Goal: Task Accomplishment & Management: Complete application form

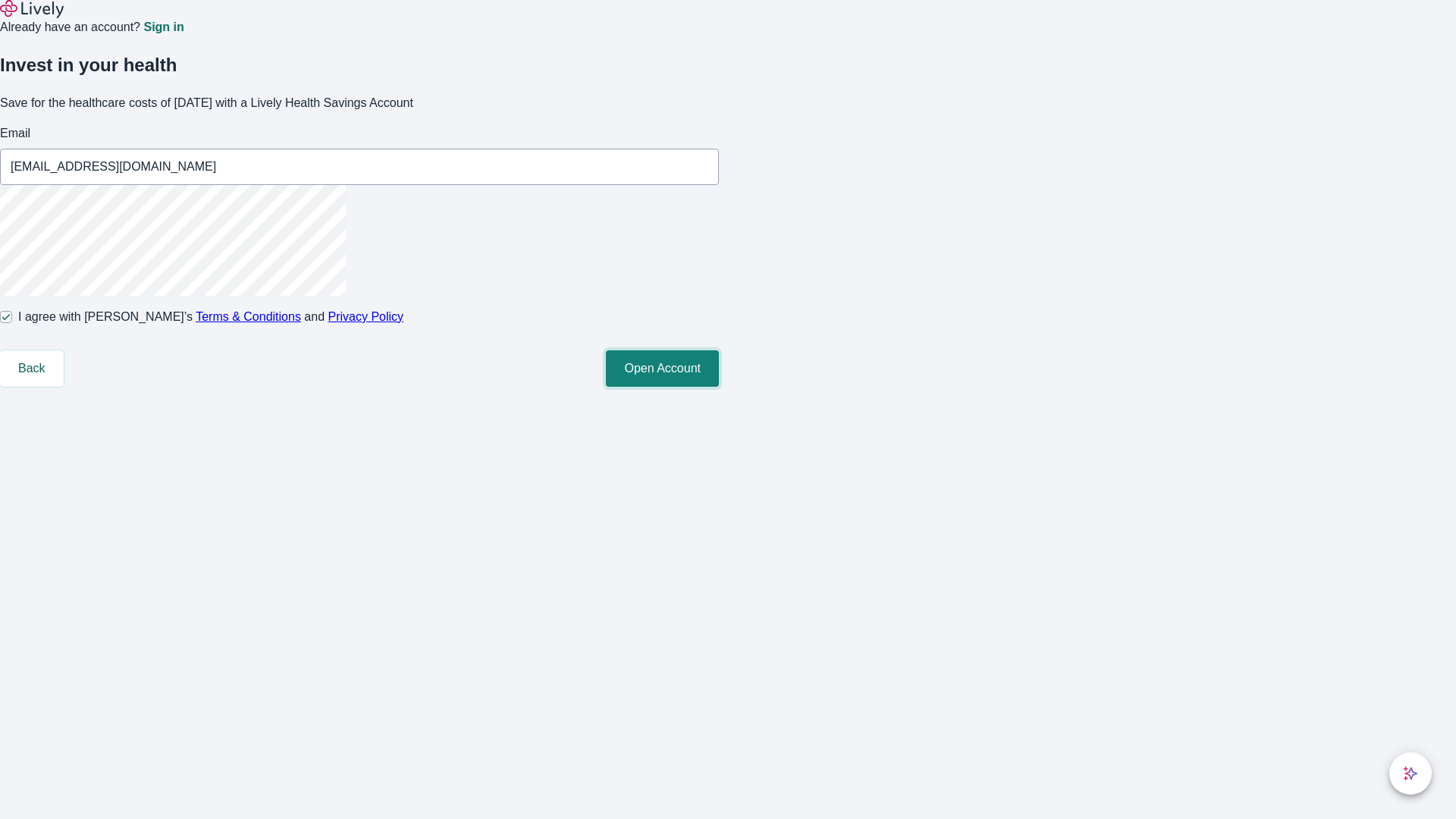
click at [719, 386] on button "Open Account" at bounding box center [662, 368] width 113 height 36
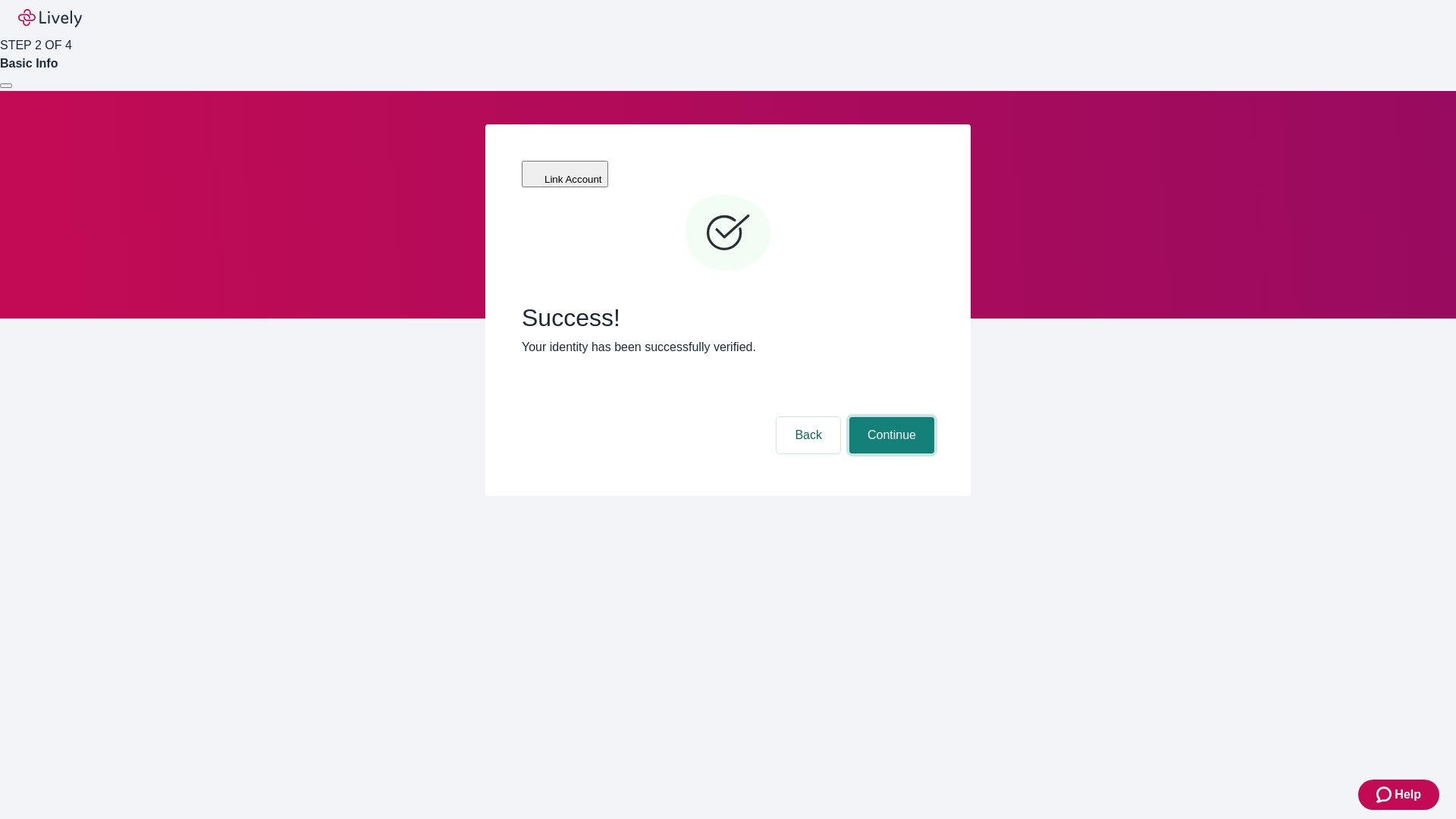
click at [890, 417] on button "Continue" at bounding box center [891, 435] width 85 height 36
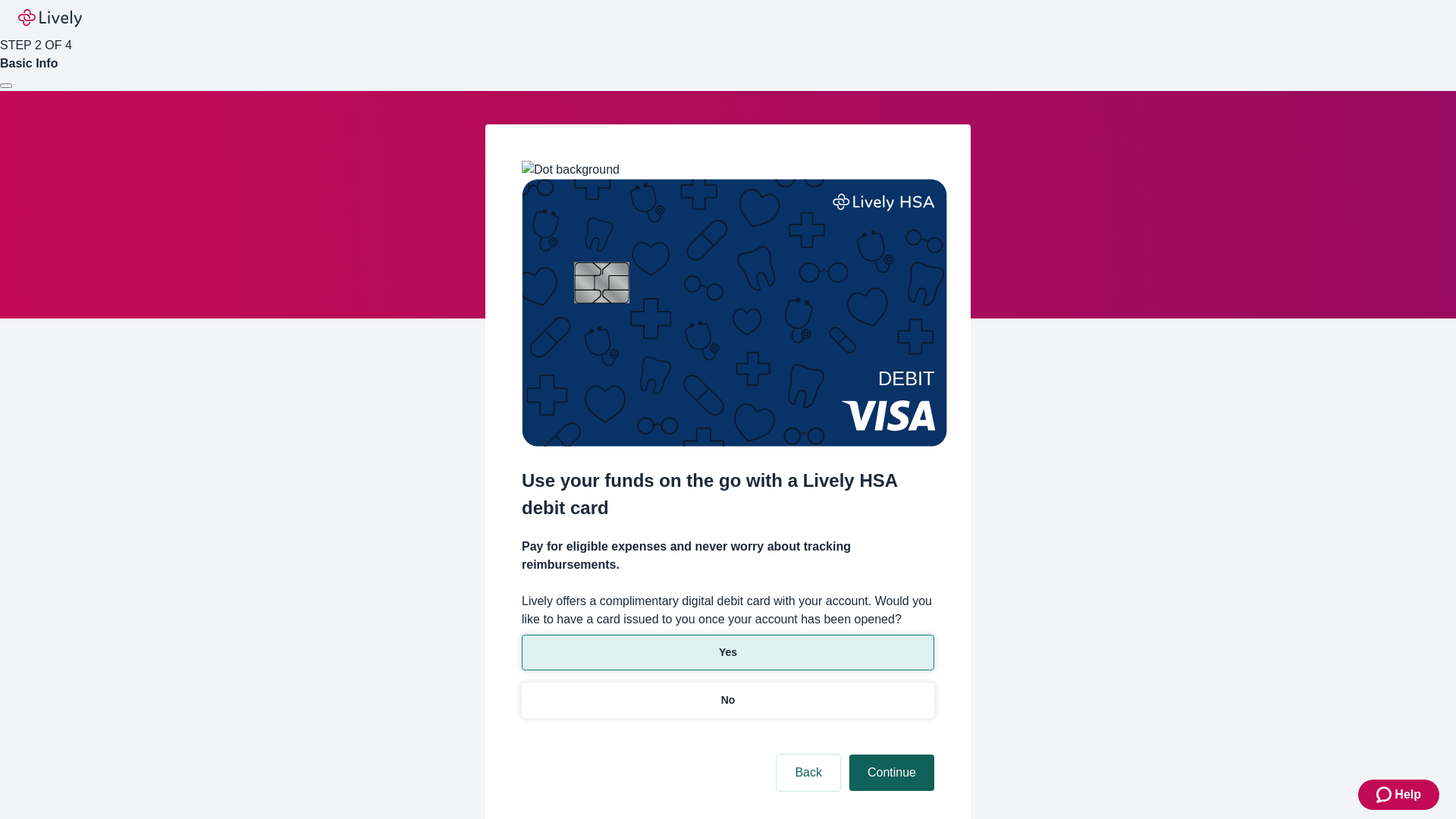
click at [727, 692] on p "No" at bounding box center [728, 700] width 14 height 16
click at [890, 754] on button "Continue" at bounding box center [891, 772] width 85 height 36
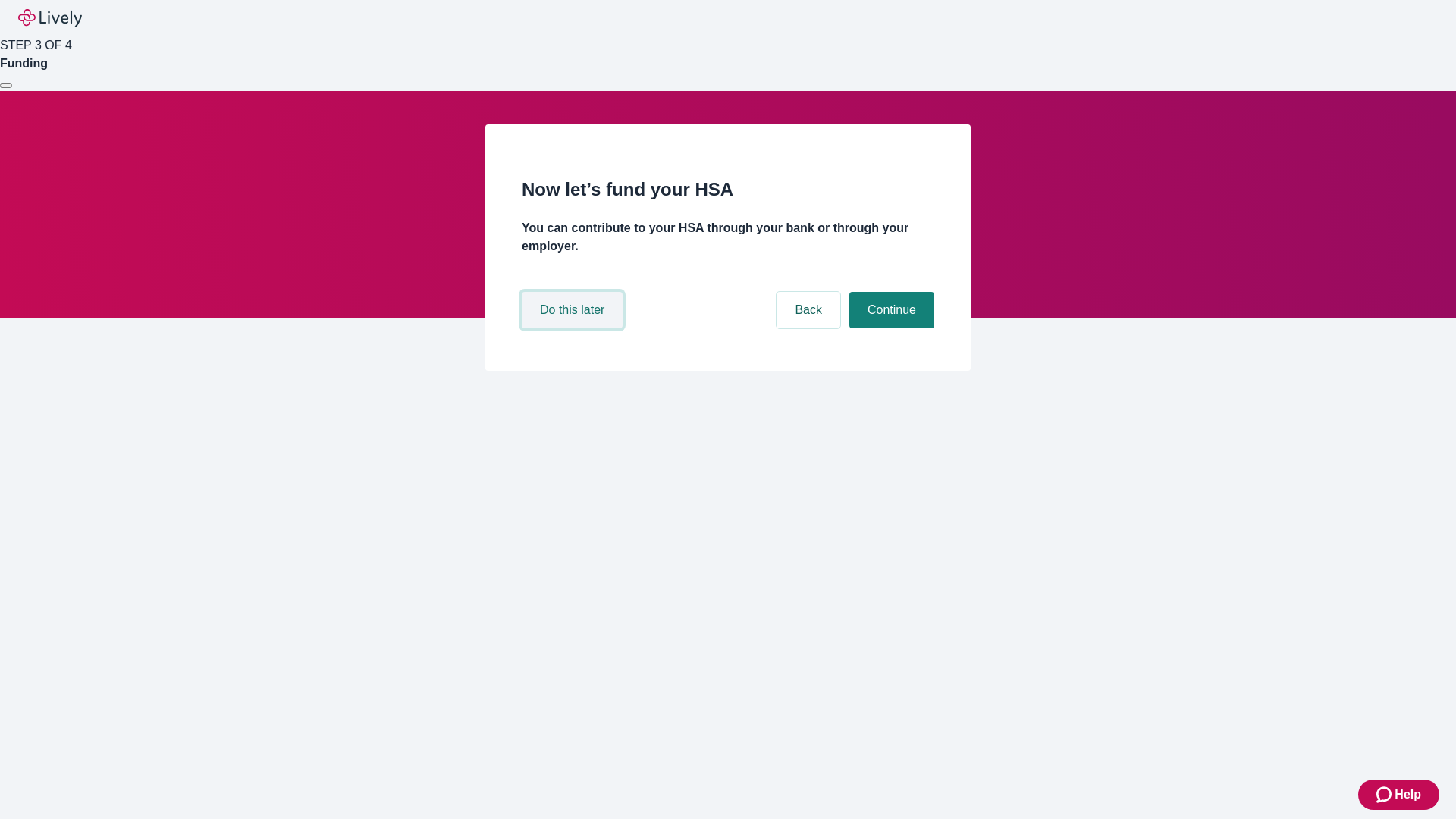
click at [574, 329] on button "Do this later" at bounding box center [572, 310] width 101 height 36
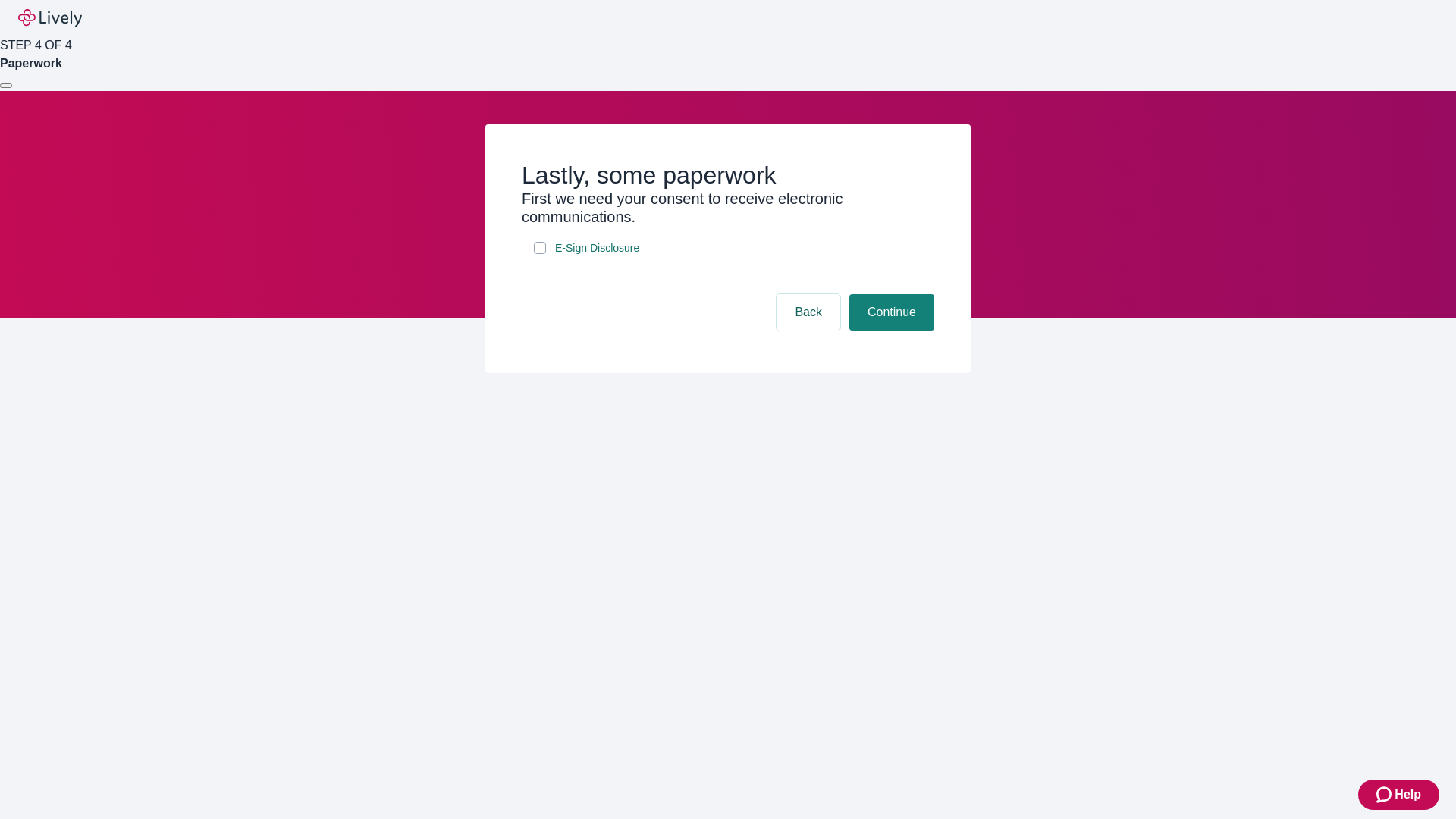
click at [540, 254] on input "E-Sign Disclosure" at bounding box center [540, 247] width 12 height 12
checkbox input "true"
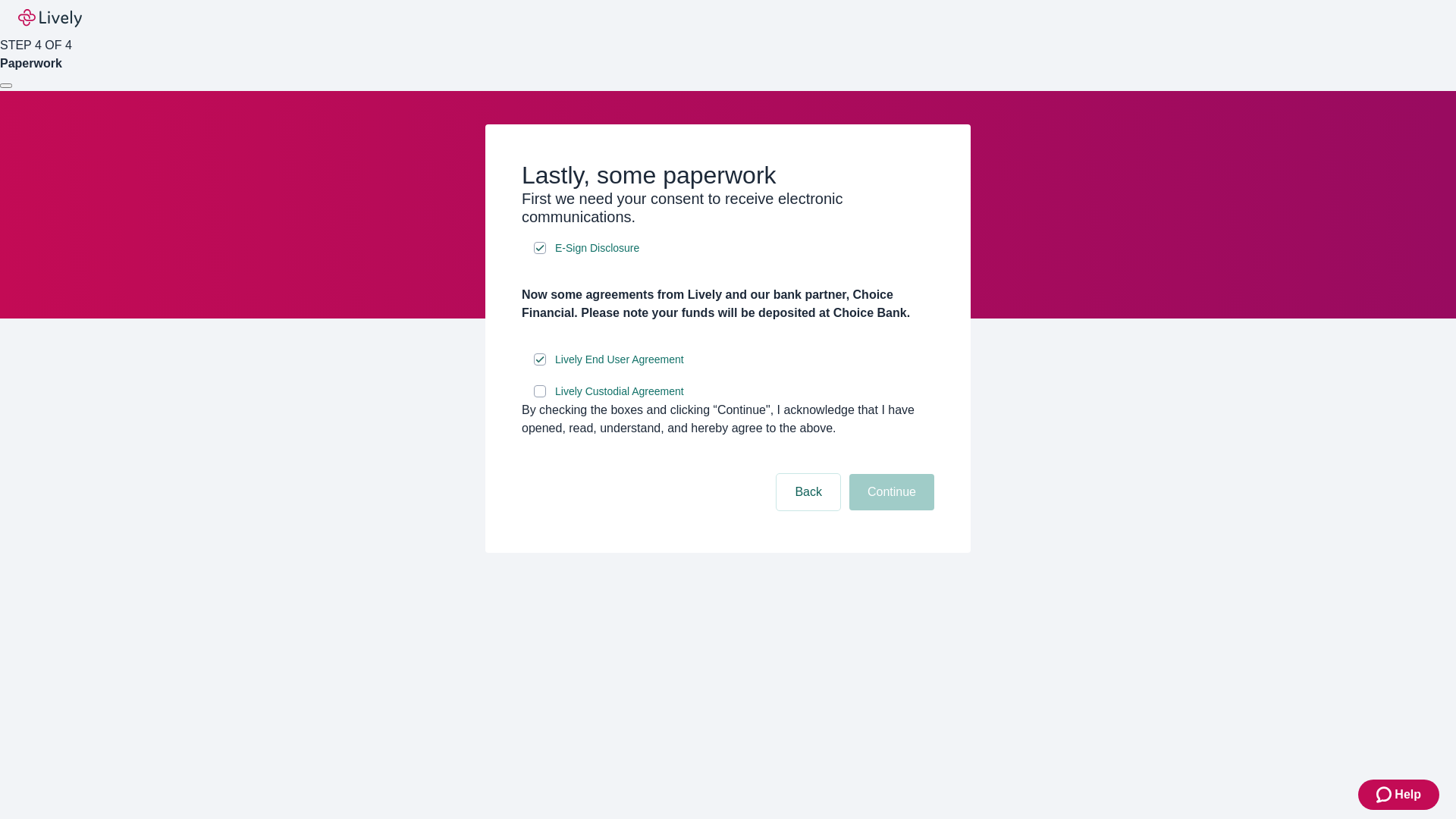
click at [540, 397] on input "Lively Custodial Agreement" at bounding box center [540, 391] width 12 height 12
checkbox input "true"
click at [890, 510] on button "Continue" at bounding box center [891, 492] width 85 height 36
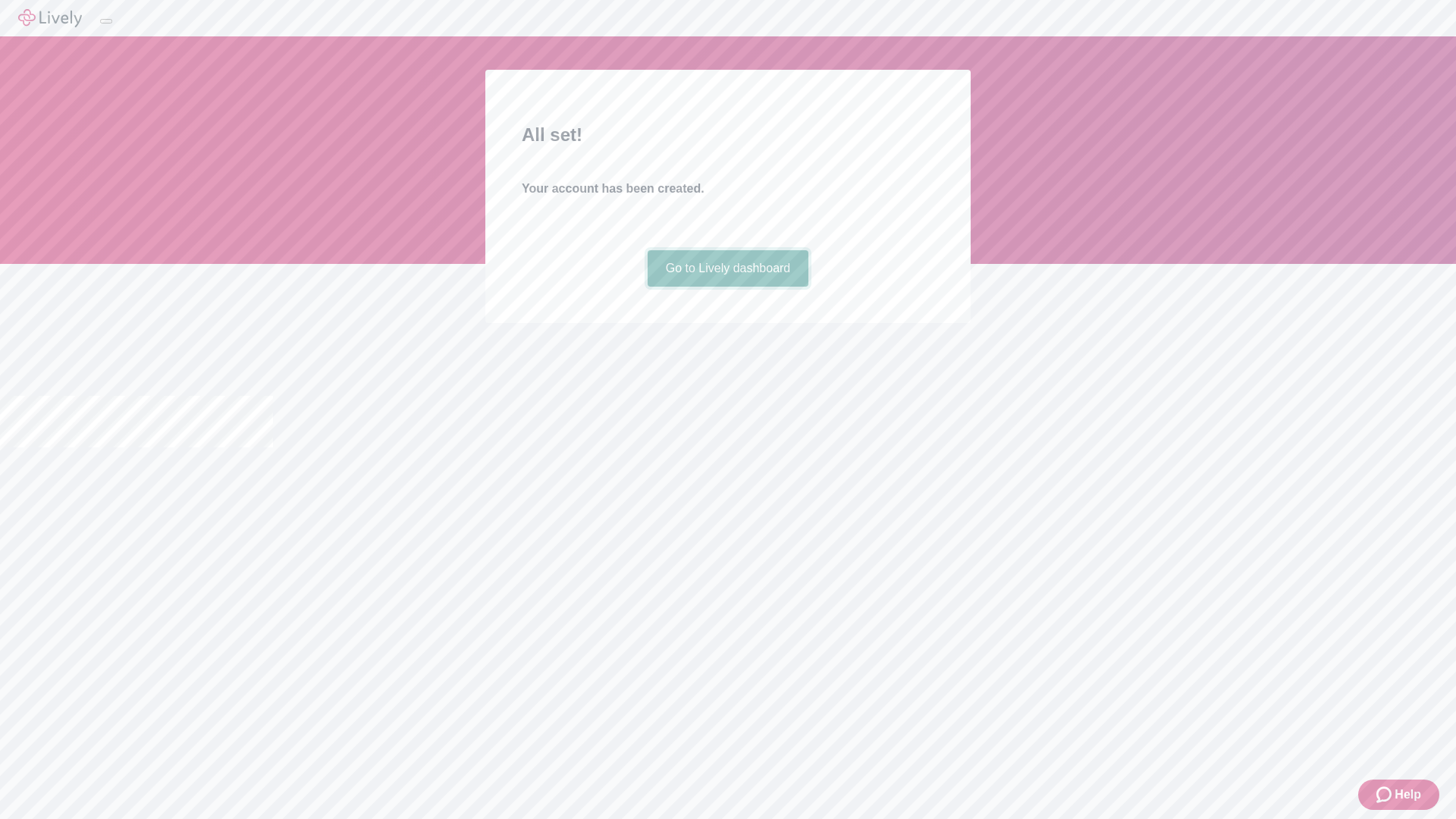
click at [727, 287] on link "Go to Lively dashboard" at bounding box center [728, 269] width 161 height 36
